Goal: Task Accomplishment & Management: Complete application form

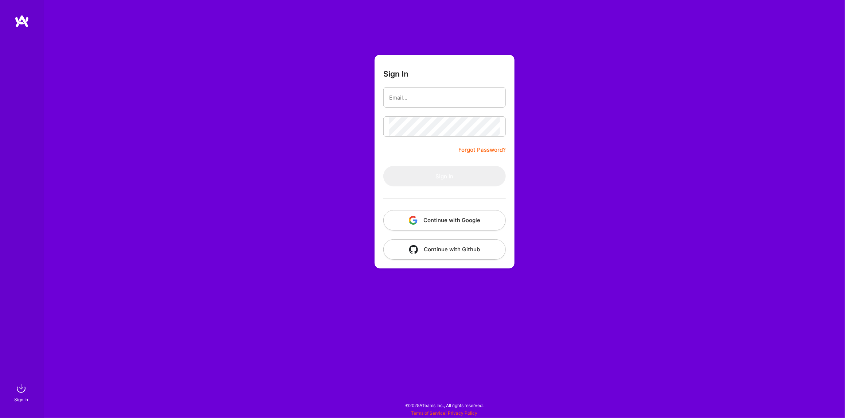
click at [439, 218] on button "Continue with Google" at bounding box center [444, 220] width 122 height 20
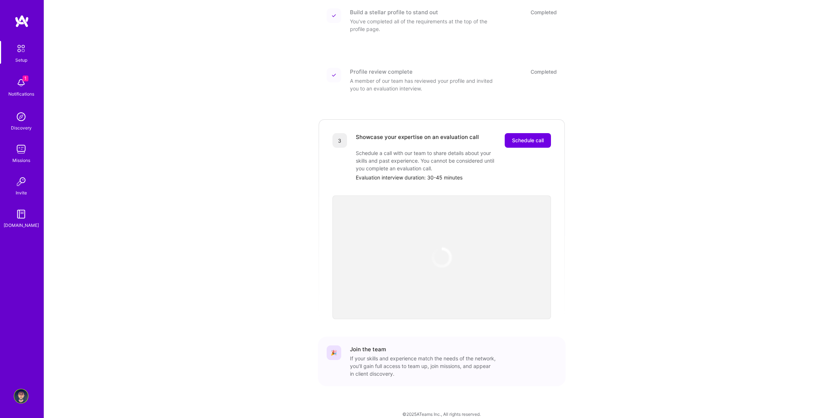
scroll to position [110, 0]
click at [535, 136] on span "Schedule call" at bounding box center [528, 139] width 32 height 7
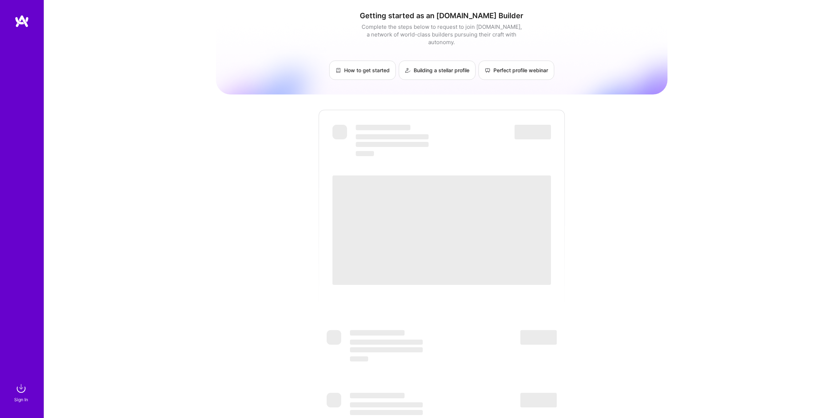
scroll to position [105, 0]
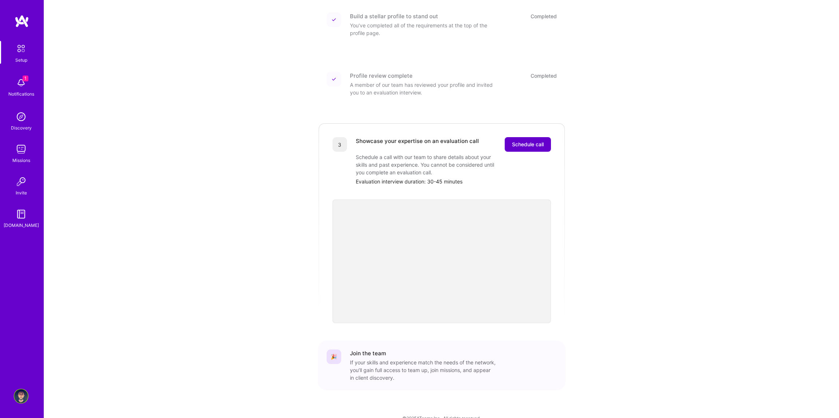
click at [517, 141] on span "Schedule call" at bounding box center [528, 144] width 32 height 7
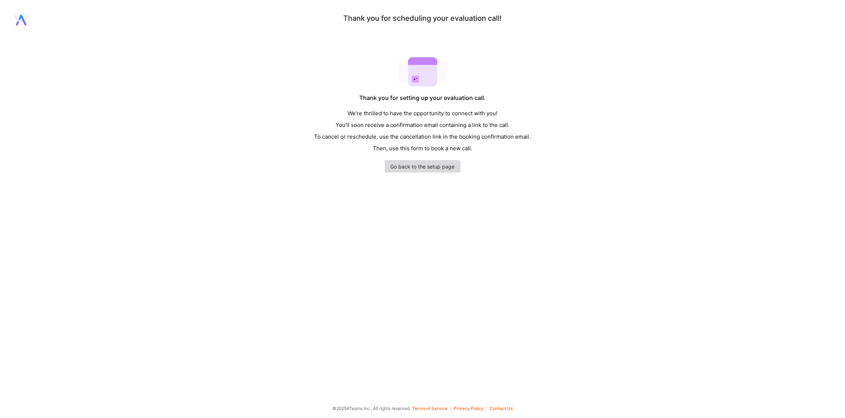
click at [399, 168] on link "Go back to the setup page" at bounding box center [423, 166] width 76 height 12
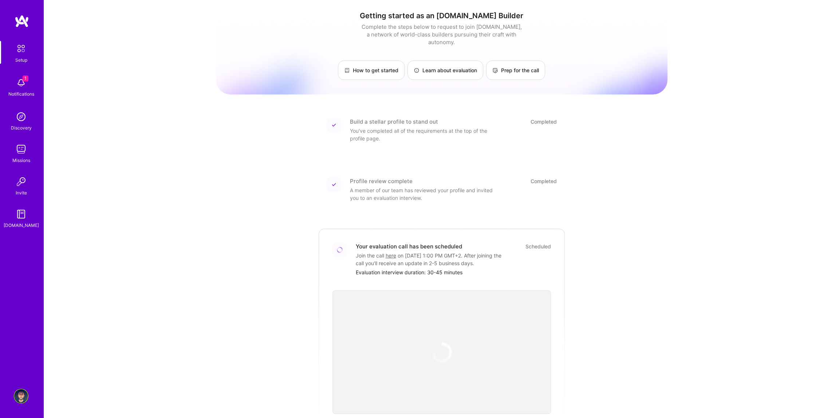
click at [22, 82] on img at bounding box center [21, 82] width 15 height 15
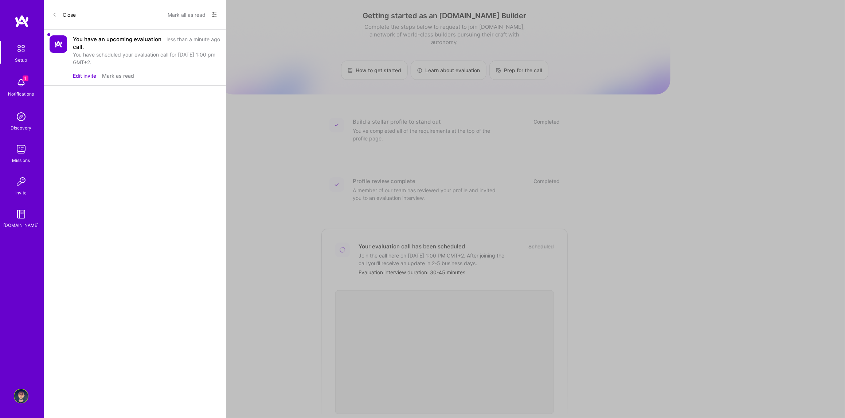
click at [55, 16] on icon at bounding box center [54, 14] width 4 height 4
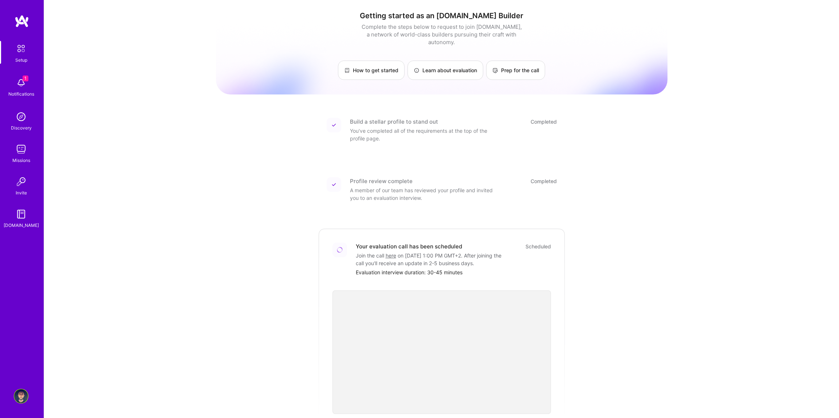
click at [17, 118] on img at bounding box center [21, 116] width 15 height 15
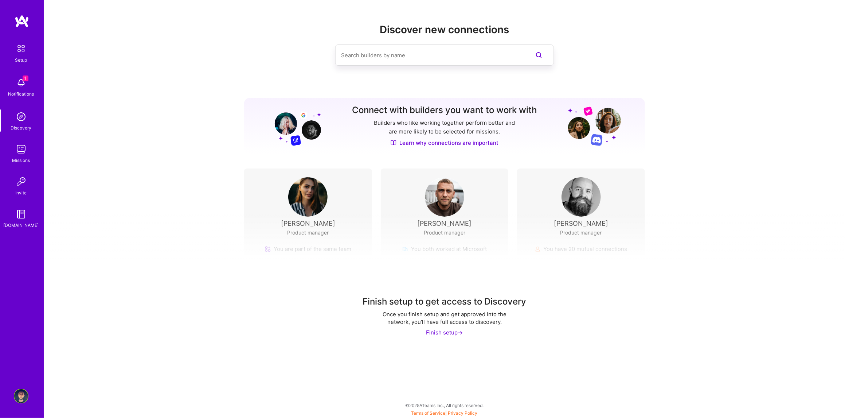
click at [17, 152] on img at bounding box center [21, 149] width 15 height 15
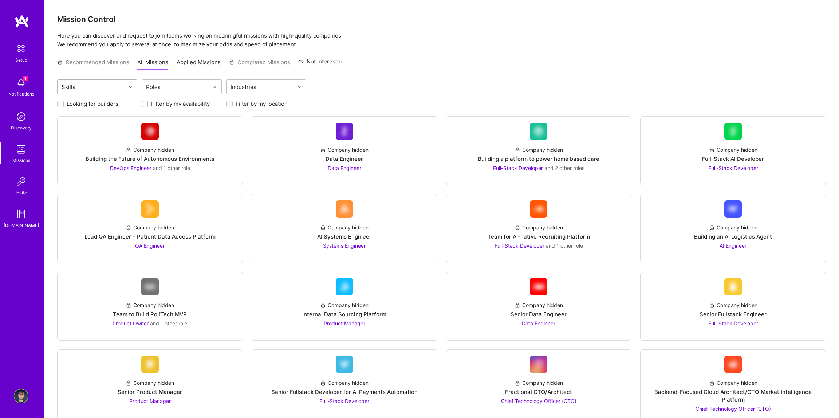
click at [133, 86] on div at bounding box center [131, 86] width 11 height 9
type input "pro"
click at [62, 117] on div at bounding box center [65, 119] width 7 height 7
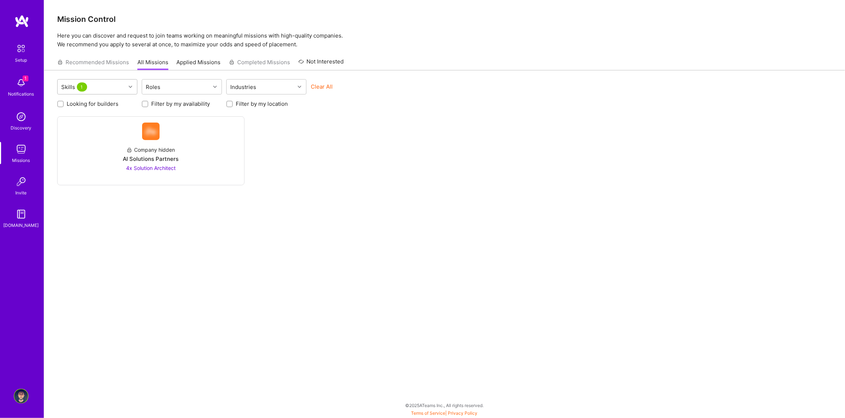
click at [95, 88] on div "Skills 1" at bounding box center [92, 86] width 68 height 15
checkbox input "false"
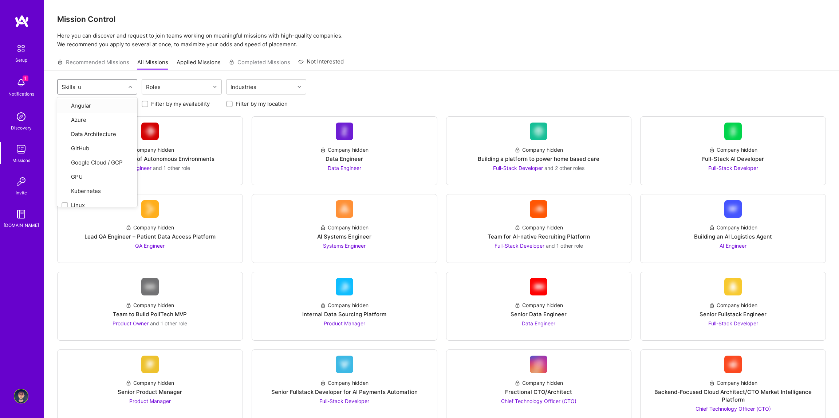
type input "ux"
click at [64, 129] on div at bounding box center [65, 132] width 7 height 7
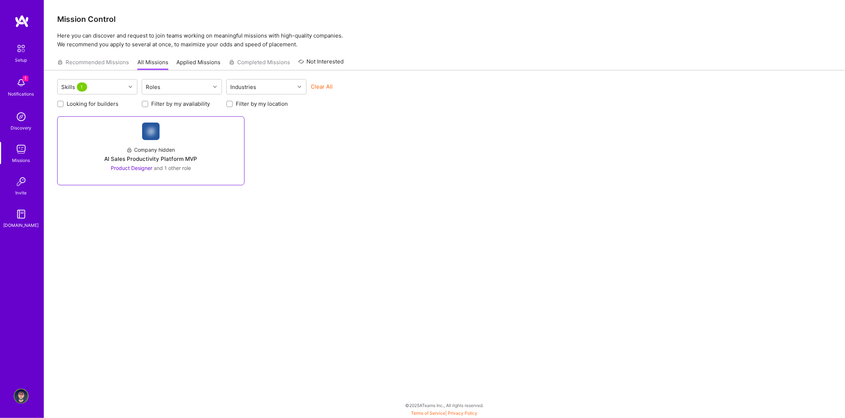
click at [171, 160] on div "AI Sales Productivity Platform MVP" at bounding box center [150, 159] width 93 height 8
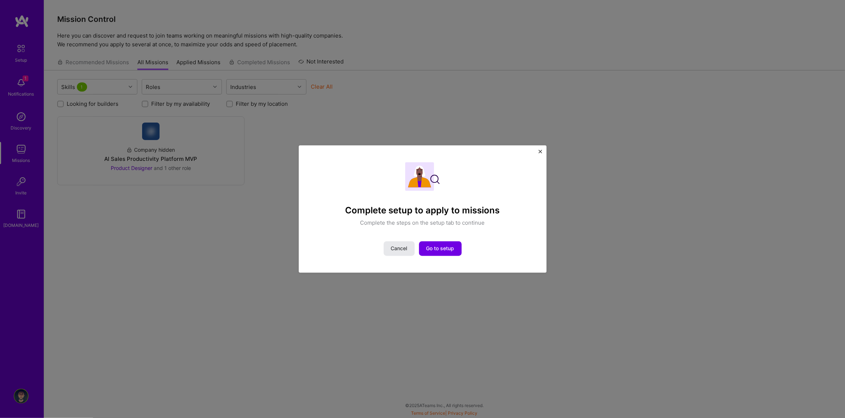
click at [404, 254] on button "Cancel" at bounding box center [399, 248] width 31 height 15
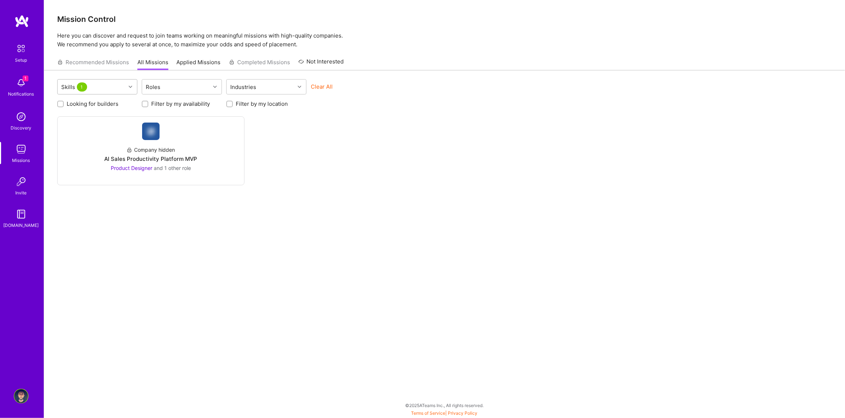
click at [105, 89] on div "Skills 1" at bounding box center [92, 86] width 68 height 15
checkbox input "false"
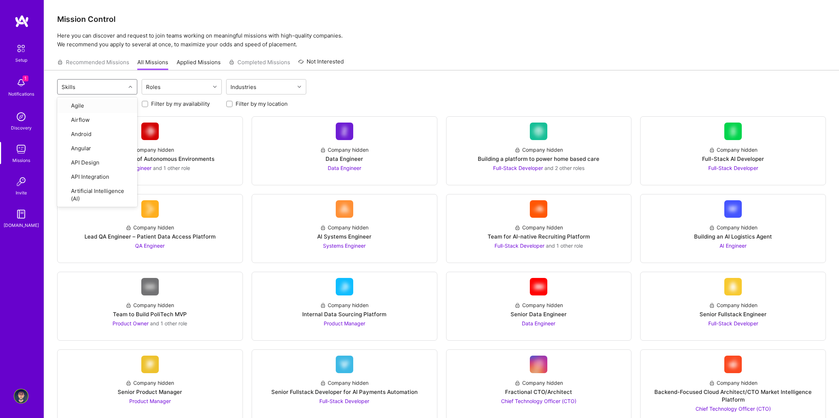
click at [442, 82] on div "option UX Design, deselected. option Agile focused, 1 of 81. 81 results availab…" at bounding box center [441, 87] width 769 height 17
